Goal: Task Accomplishment & Management: Use online tool/utility

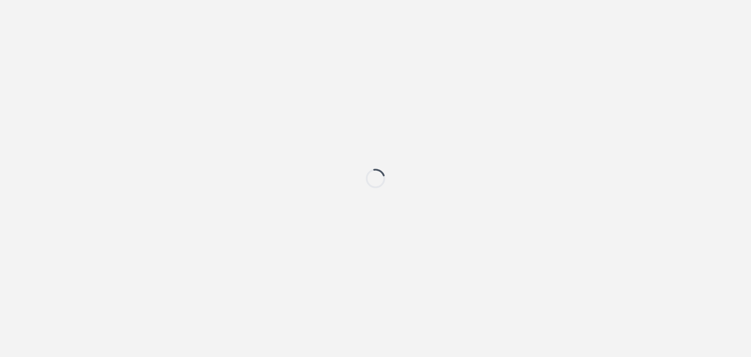
drag, startPoint x: 0, startPoint y: 0, endPoint x: 678, endPoint y: 166, distance: 698.2
click at [682, 163] on div at bounding box center [375, 178] width 751 height 357
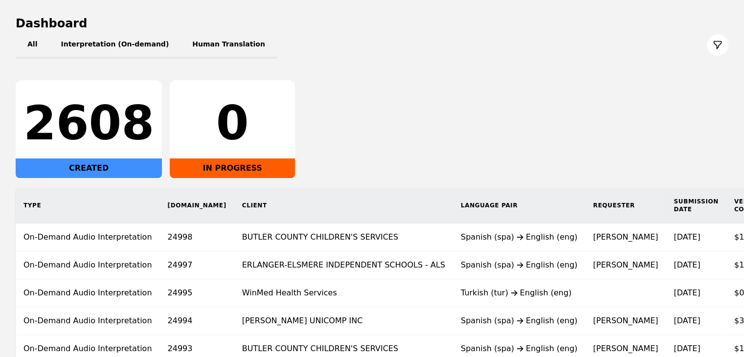
scroll to position [183, 0]
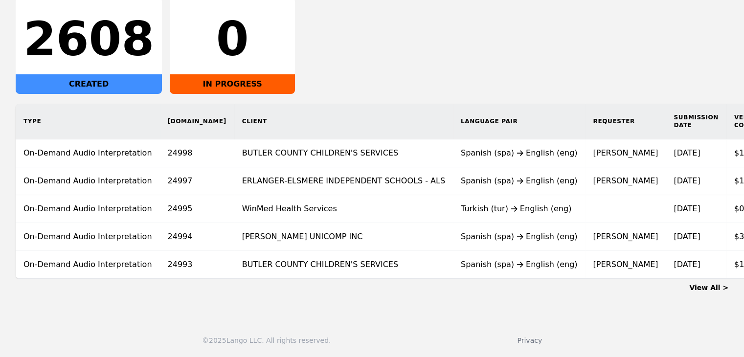
click at [444, 278] on section "Dashboard All Interpretation (On-demand) Human Translation 2608 CREATED 0 IN PR…" at bounding box center [372, 112] width 713 height 361
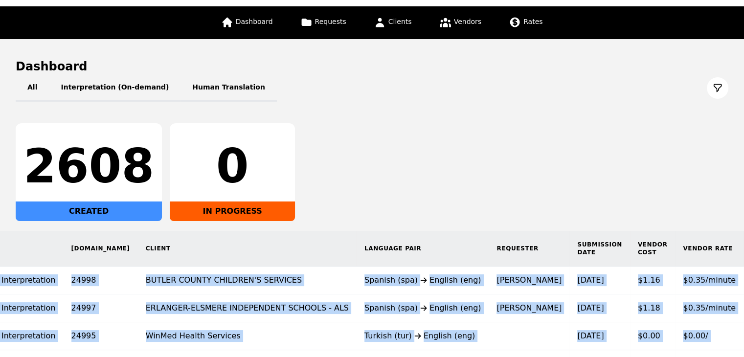
scroll to position [0, 0]
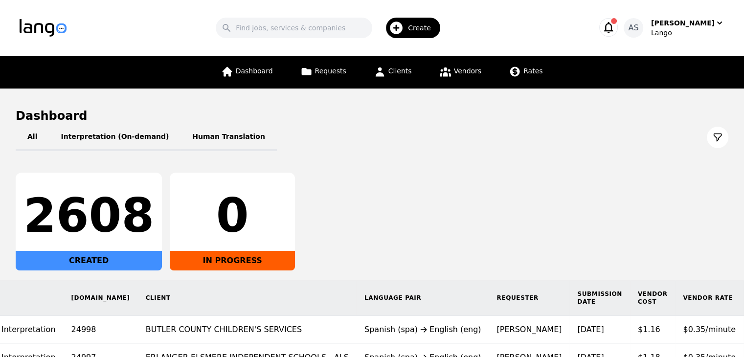
click at [362, 203] on div "2608 CREATED 0 IN PROGRESS" at bounding box center [372, 222] width 713 height 98
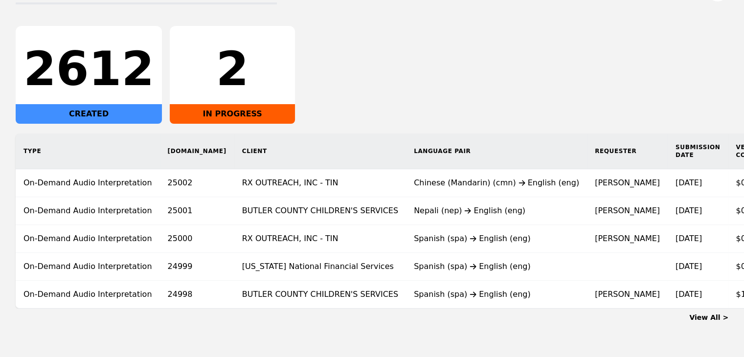
scroll to position [0, 113]
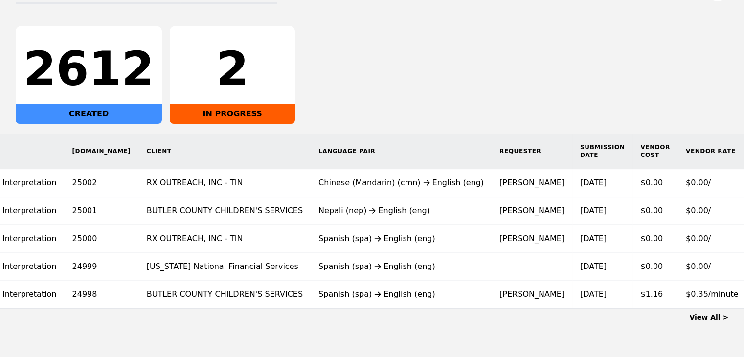
scroll to position [0, 102]
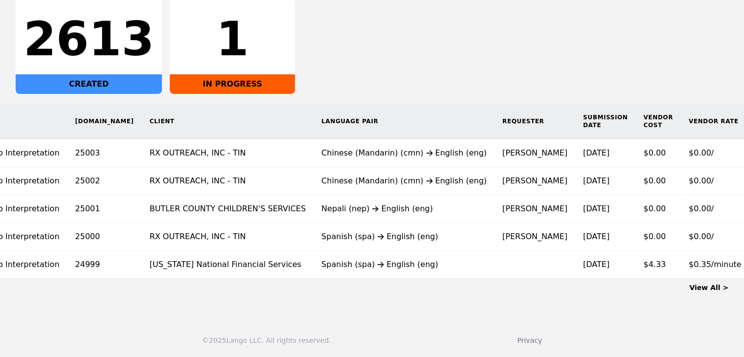
scroll to position [0, 98]
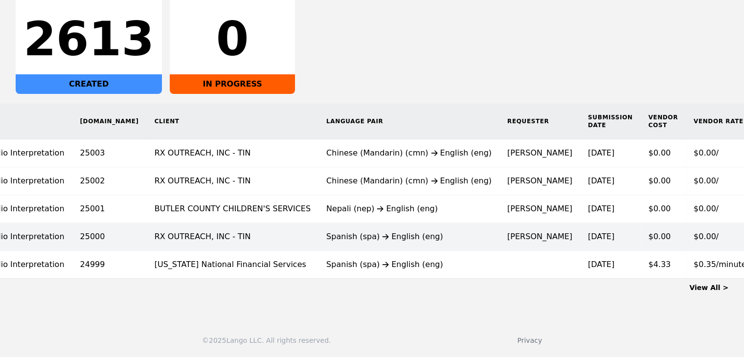
scroll to position [0, 88]
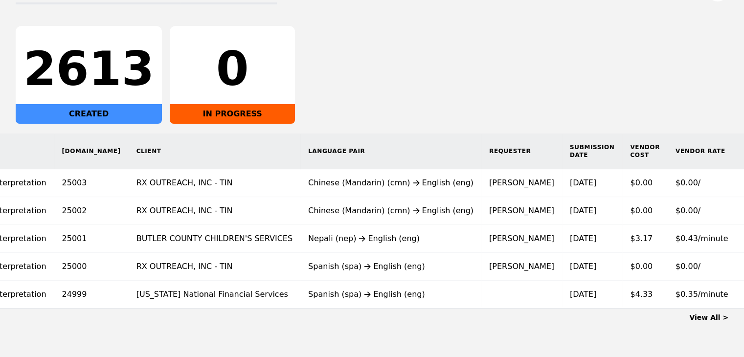
scroll to position [0, 107]
click at [415, 58] on div "2613 CREATED 0 IN PROGRESS" at bounding box center [372, 75] width 713 height 98
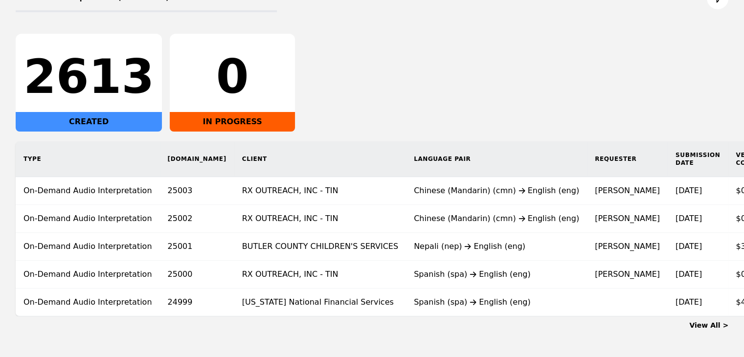
scroll to position [183, 0]
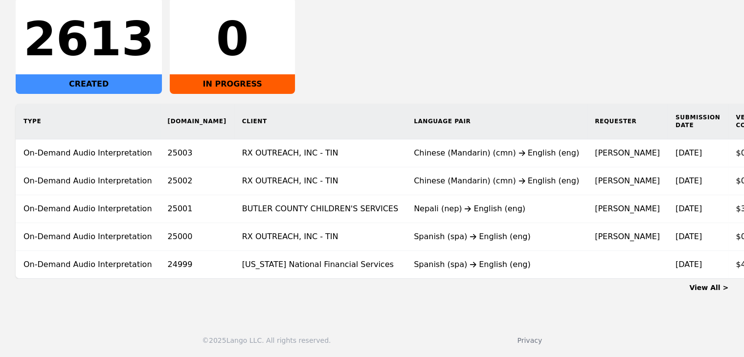
click at [353, 273] on div "Type [DOMAIN_NAME] Client Language Pair Requester Submission Date Vendor Cost V…" at bounding box center [372, 191] width 744 height 175
click at [352, 279] on div "View All >" at bounding box center [372, 286] width 713 height 14
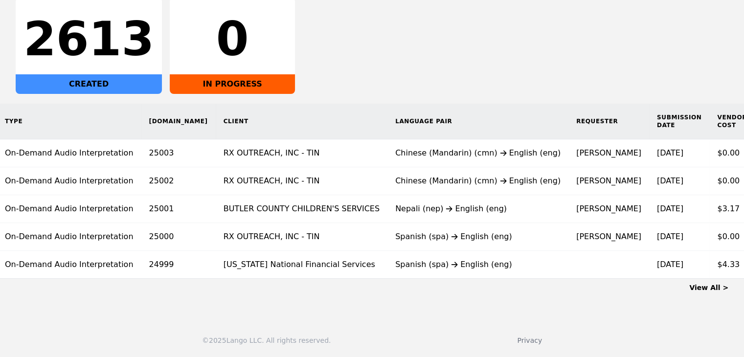
scroll to position [0, 0]
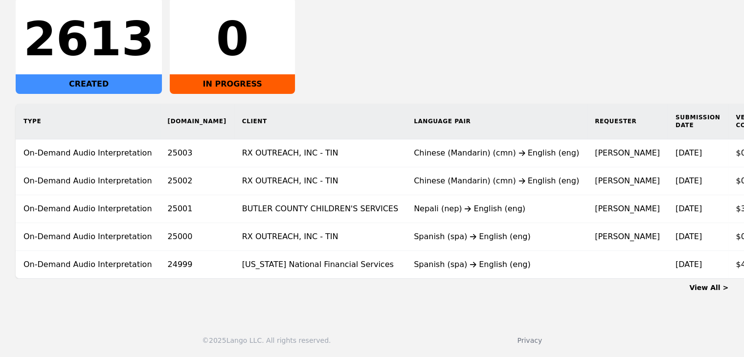
click at [370, 327] on div "© 2025 Lango LLC. All rights reserved. Privacy" at bounding box center [372, 334] width 744 height 45
click at [722, 288] on link "View All >" at bounding box center [708, 288] width 39 height 8
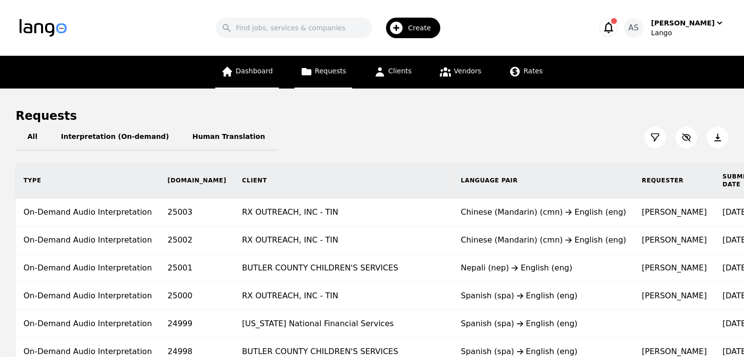
click at [264, 79] on link "Dashboard" at bounding box center [247, 72] width 64 height 33
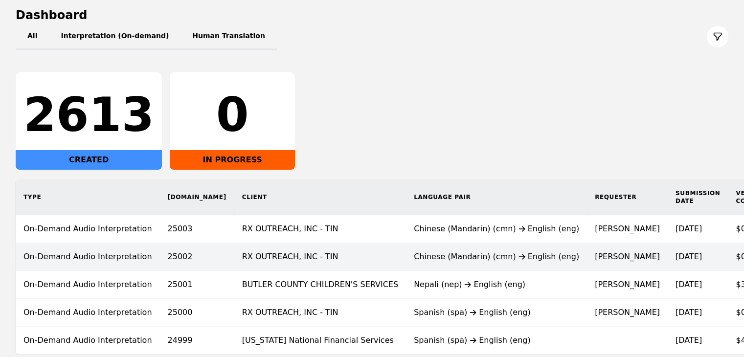
scroll to position [147, 0]
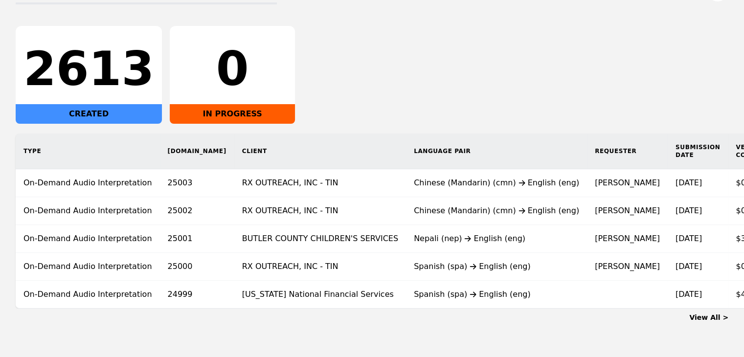
click at [705, 321] on link "View All >" at bounding box center [708, 317] width 39 height 8
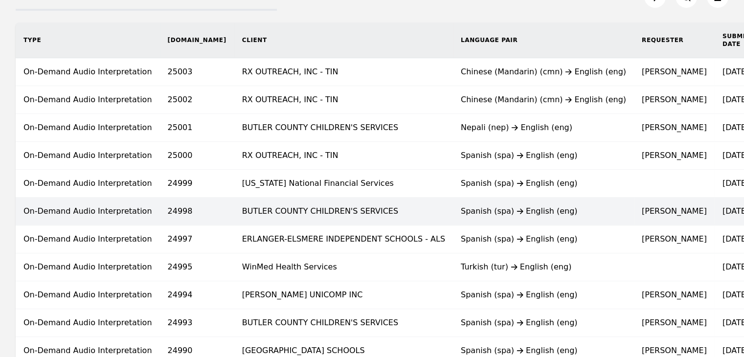
scroll to position [147, 0]
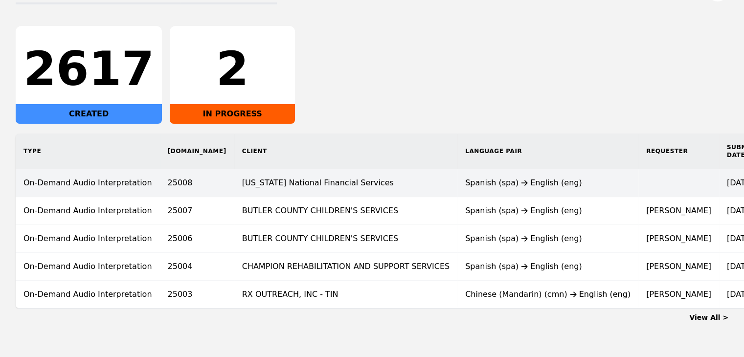
scroll to position [183, 0]
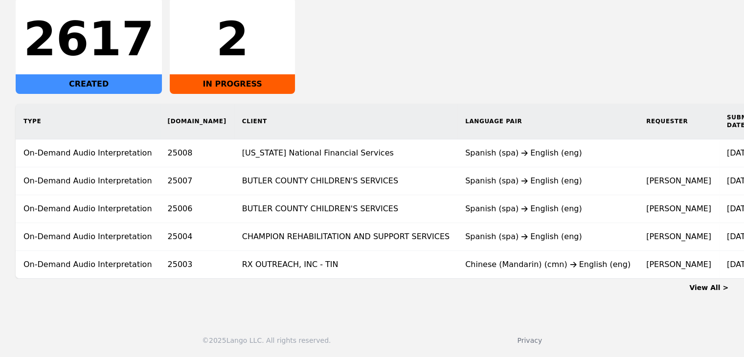
click at [715, 284] on link "View All >" at bounding box center [708, 288] width 39 height 8
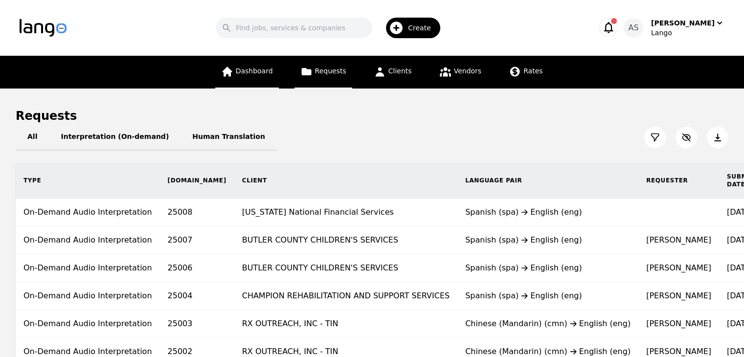
click at [268, 65] on link "Dashboard" at bounding box center [247, 72] width 64 height 33
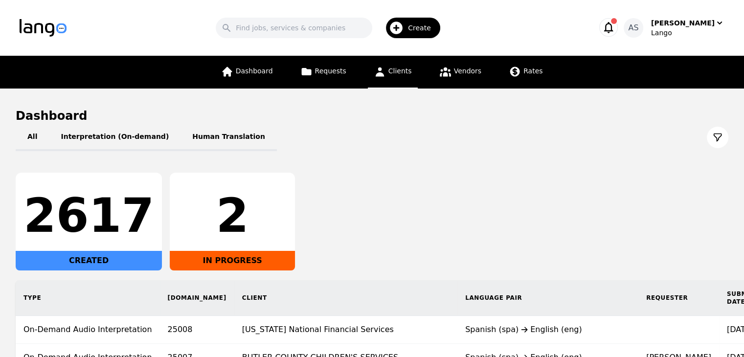
click at [385, 71] on icon at bounding box center [380, 72] width 12 height 12
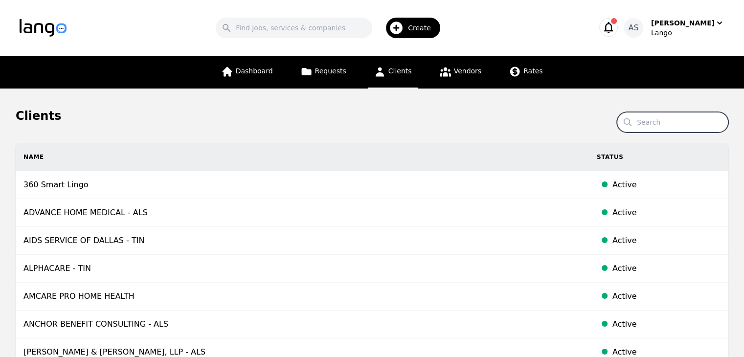
click at [695, 120] on input "Search" at bounding box center [672, 122] width 111 height 21
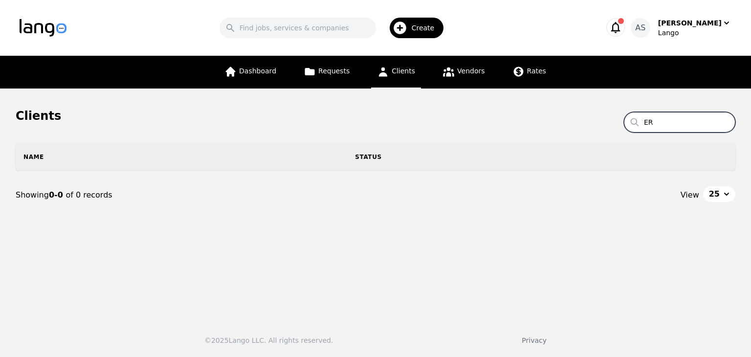
type input "E"
click at [688, 121] on input "erlanger" at bounding box center [679, 122] width 111 height 21
type input "erlanger"
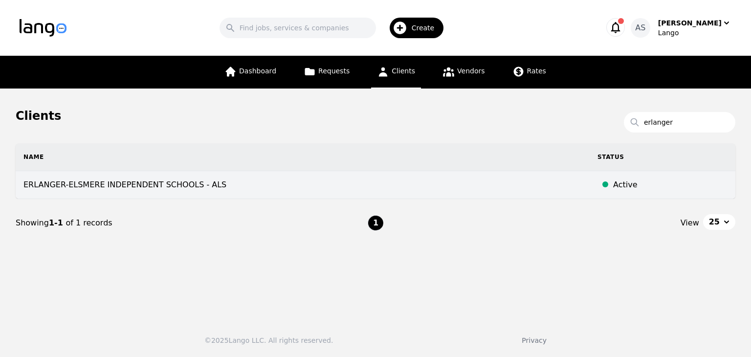
click at [222, 176] on td "ERLANGER-ELSMERE INDEPENDENT SCHOOLS - ALS" at bounding box center [303, 185] width 574 height 28
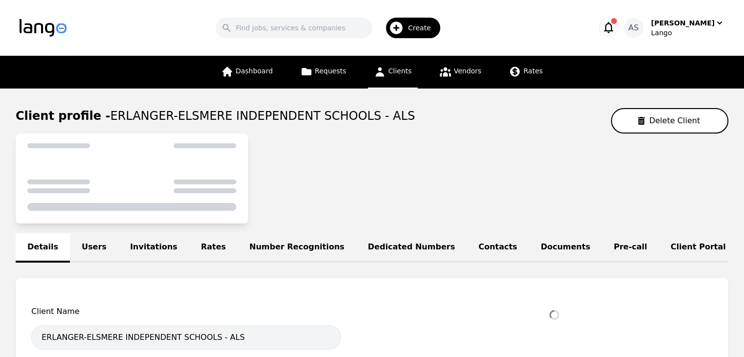
select select "active"
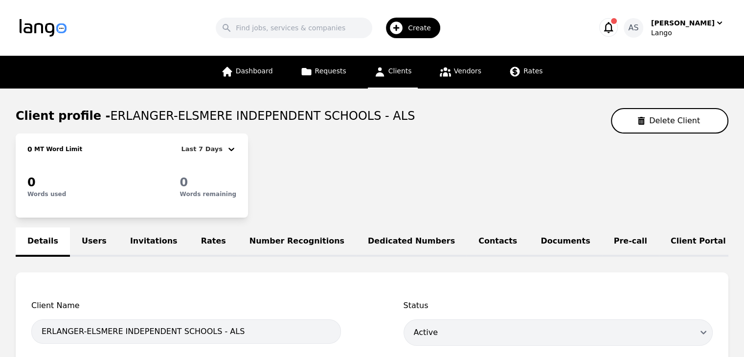
click at [357, 243] on link "Dedicated Numbers" at bounding box center [411, 241] width 111 height 29
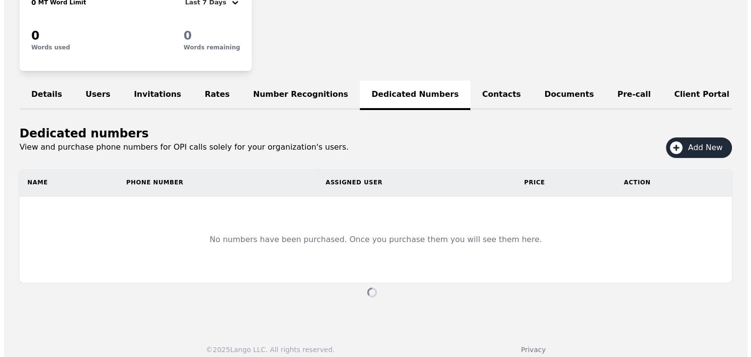
scroll to position [144, 0]
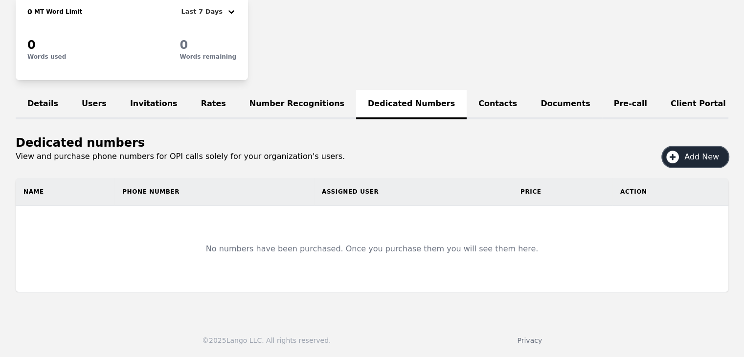
click at [705, 156] on span "Add New" at bounding box center [705, 157] width 42 height 12
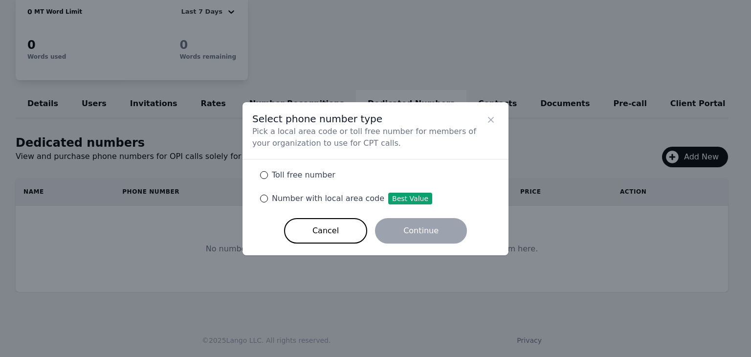
click at [268, 194] on div "Number with local area code Best Value" at bounding box center [350, 199] width 164 height 12
click at [268, 195] on input "Number with local area code Best Value" at bounding box center [264, 199] width 8 height 8
radio input "true"
click at [428, 224] on button "Continue" at bounding box center [421, 230] width 92 height 25
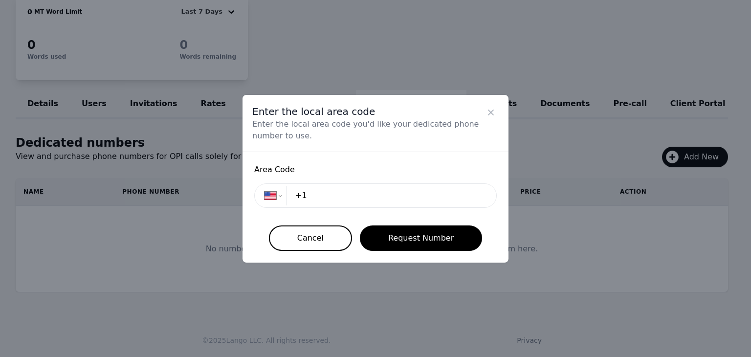
click at [396, 190] on input "+1" at bounding box center [388, 196] width 197 height 20
click at [327, 191] on input "+1" at bounding box center [388, 196] width 197 height 20
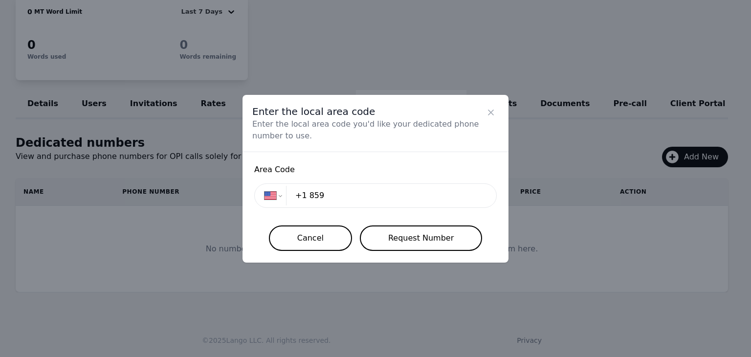
type input "+1 859"
click at [414, 236] on button "Request Number" at bounding box center [421, 237] width 122 height 25
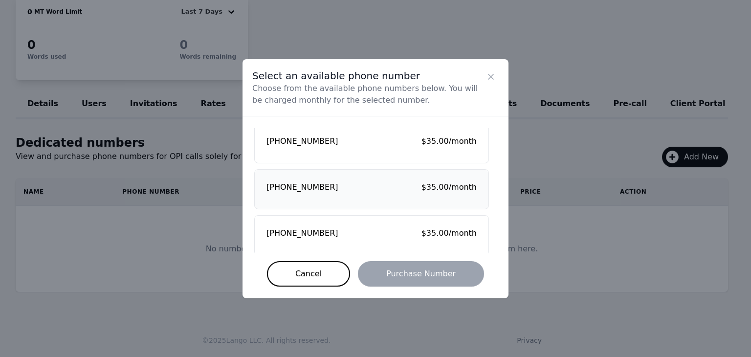
scroll to position [0, 0]
